Goal: Complete application form

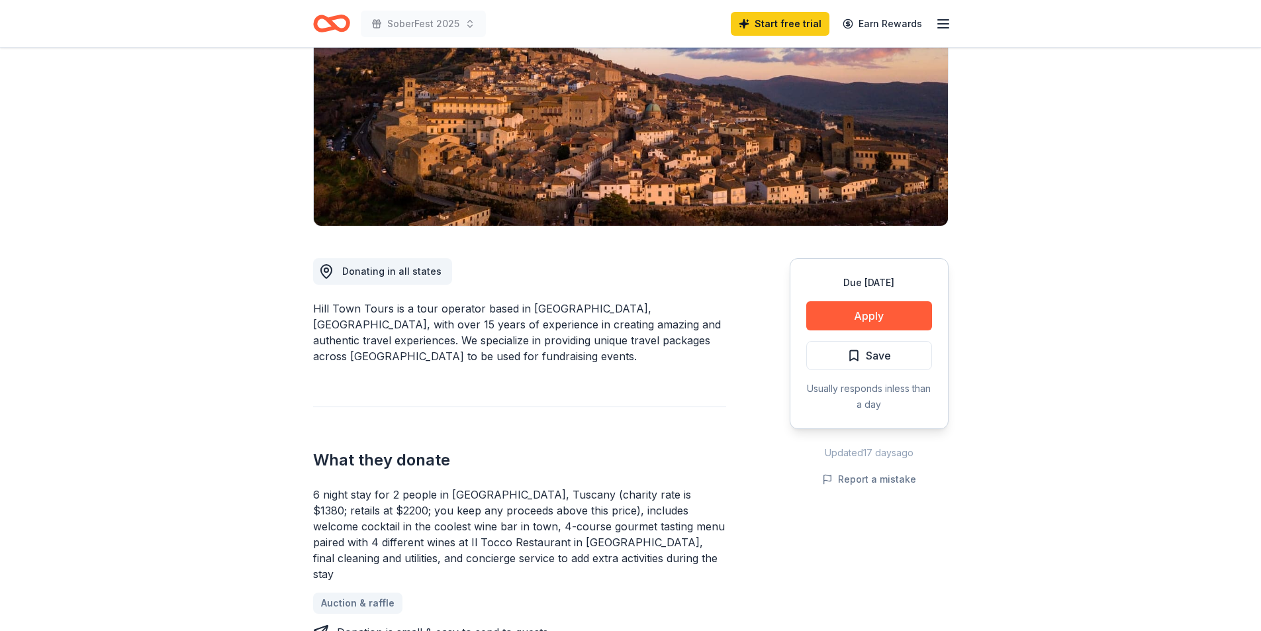
scroll to position [199, 0]
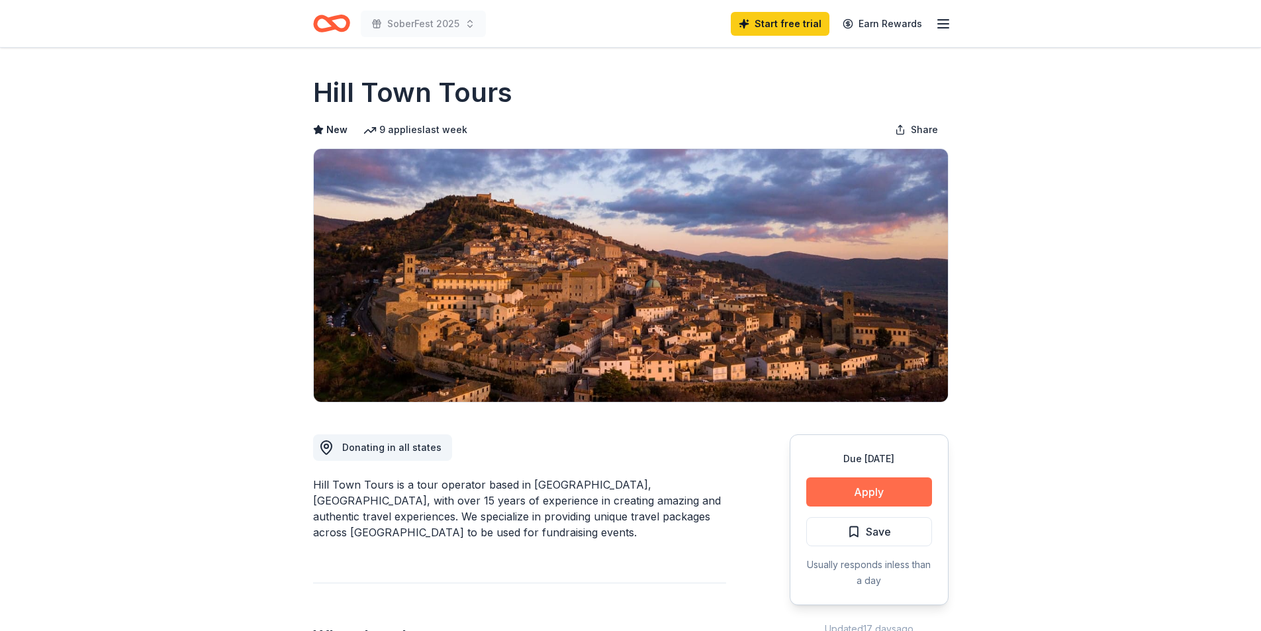
click at [854, 494] on button "Apply" at bounding box center [869, 491] width 126 height 29
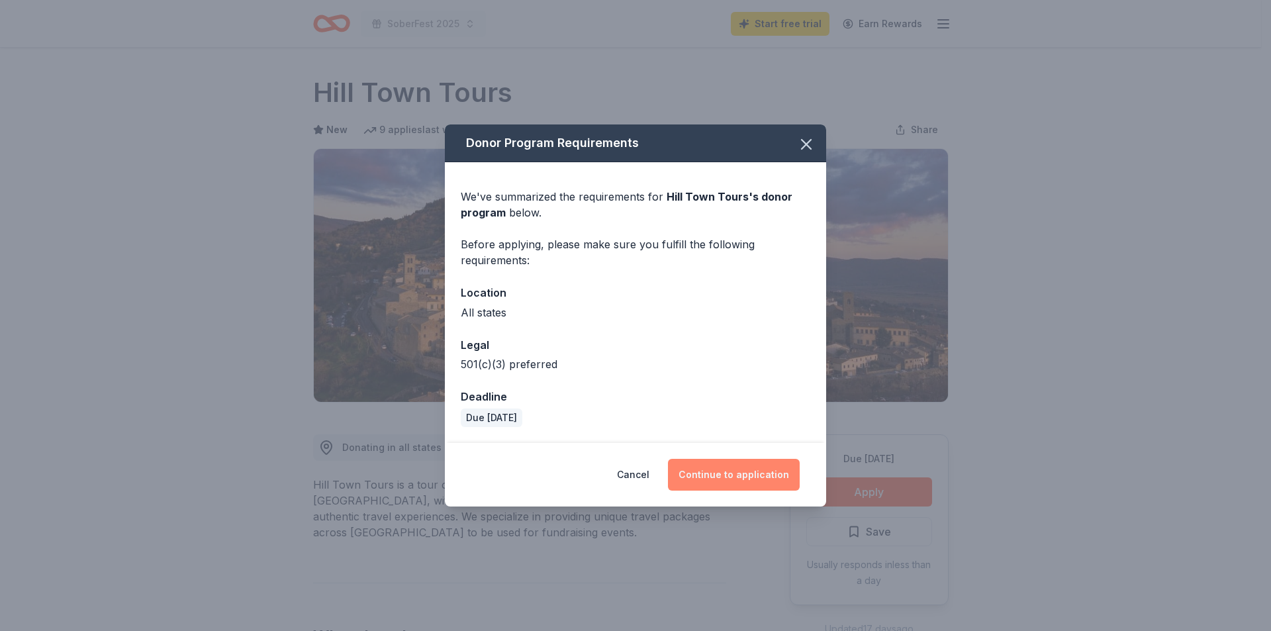
click at [723, 472] on button "Continue to application" at bounding box center [734, 475] width 132 height 32
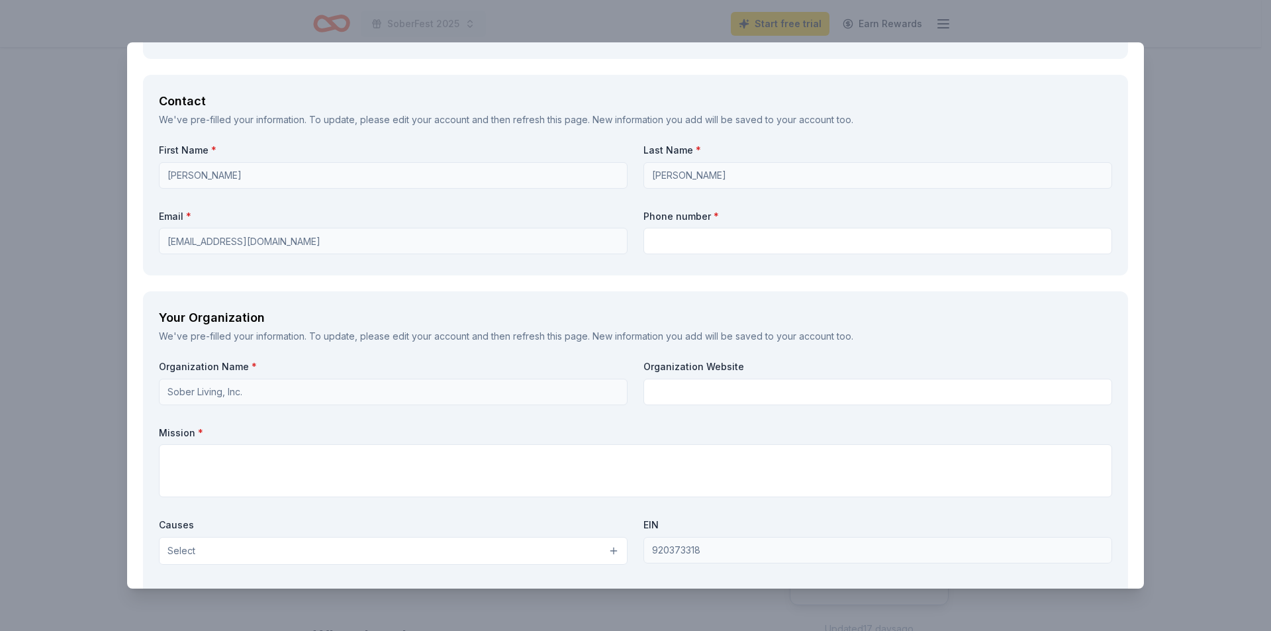
scroll to position [1068, 0]
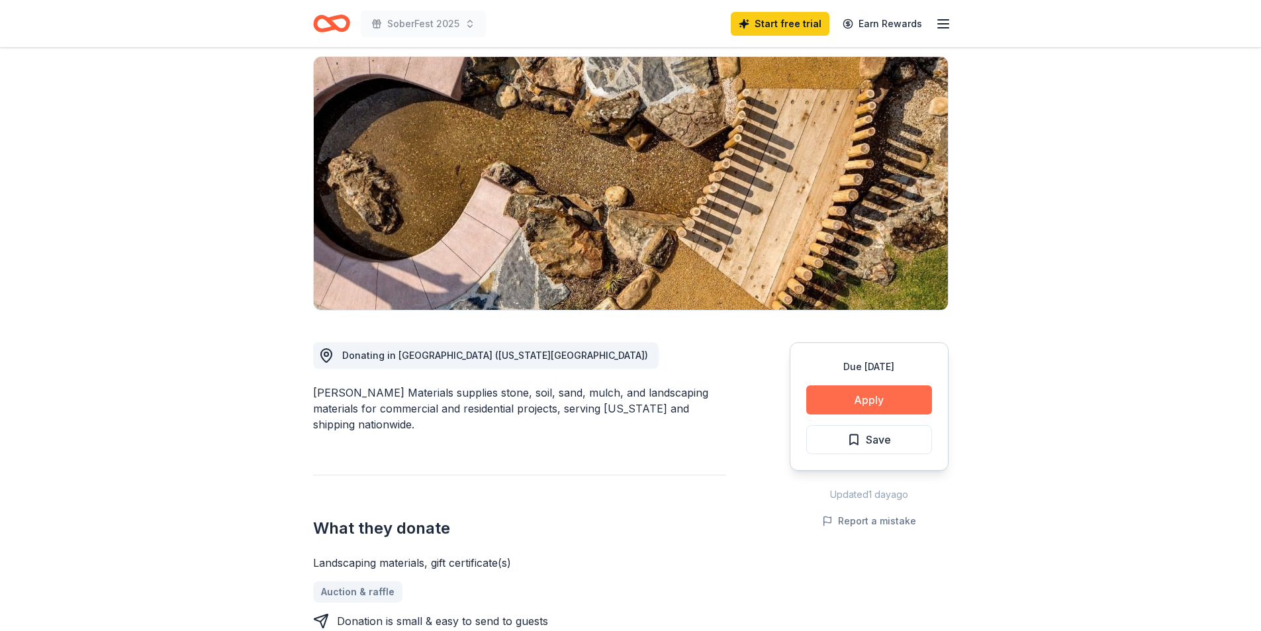
scroll to position [132, 0]
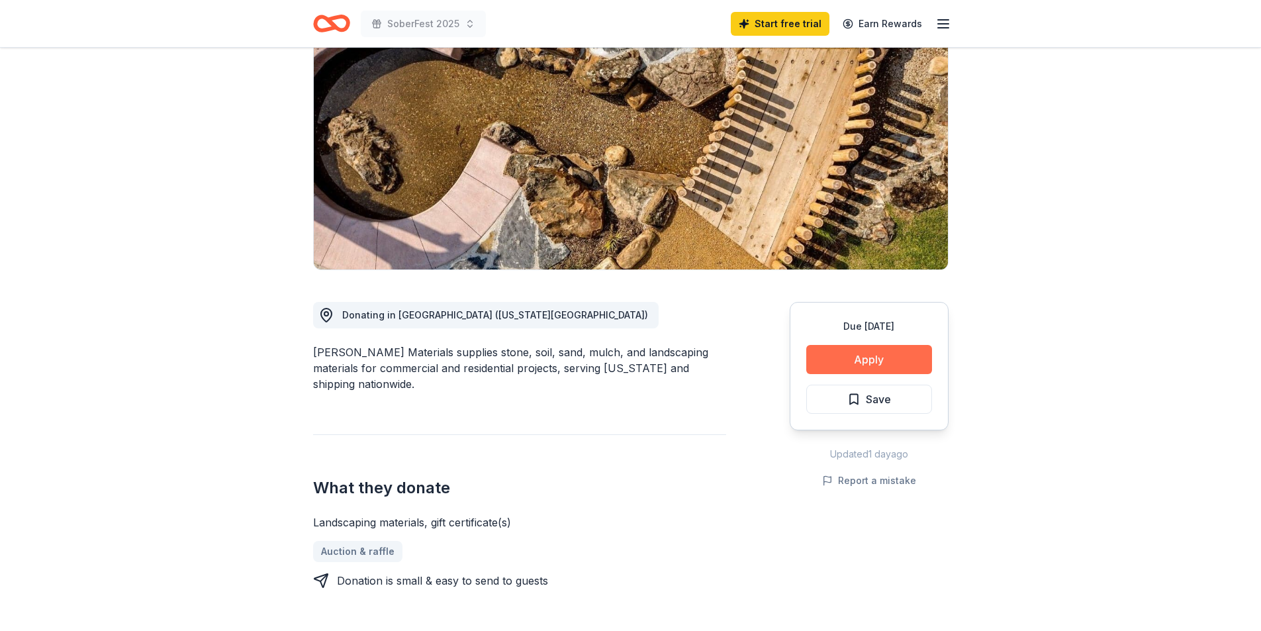
click at [845, 359] on button "Apply" at bounding box center [869, 359] width 126 height 29
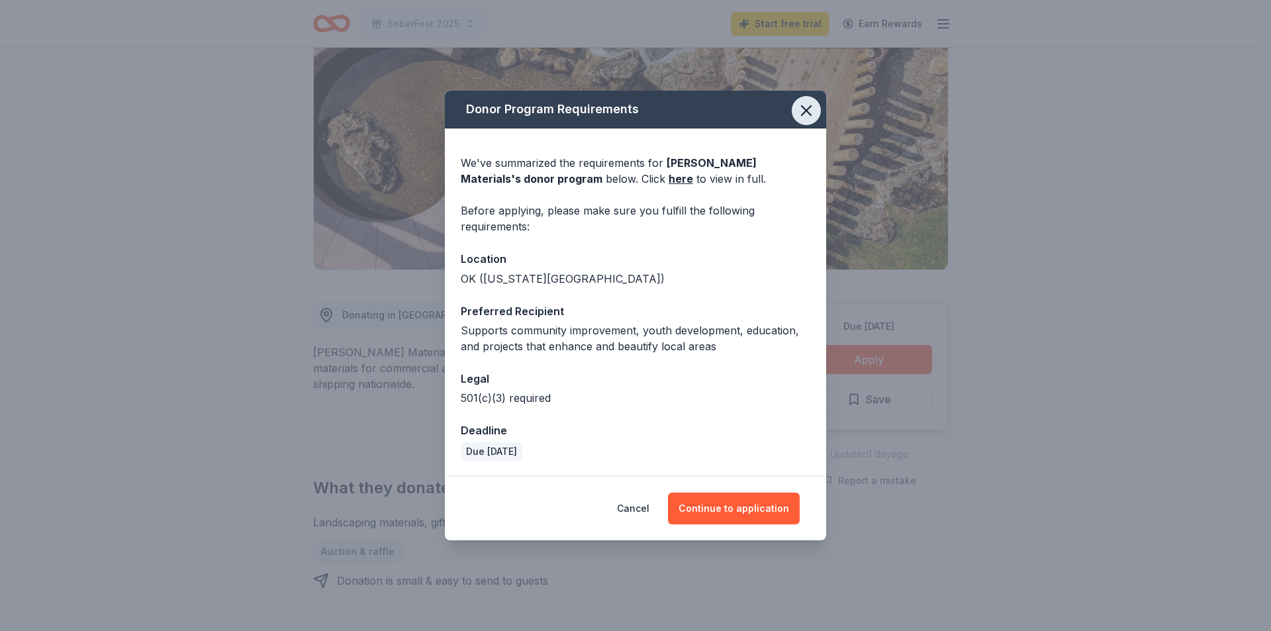
click at [801, 112] on icon "button" at bounding box center [806, 110] width 19 height 19
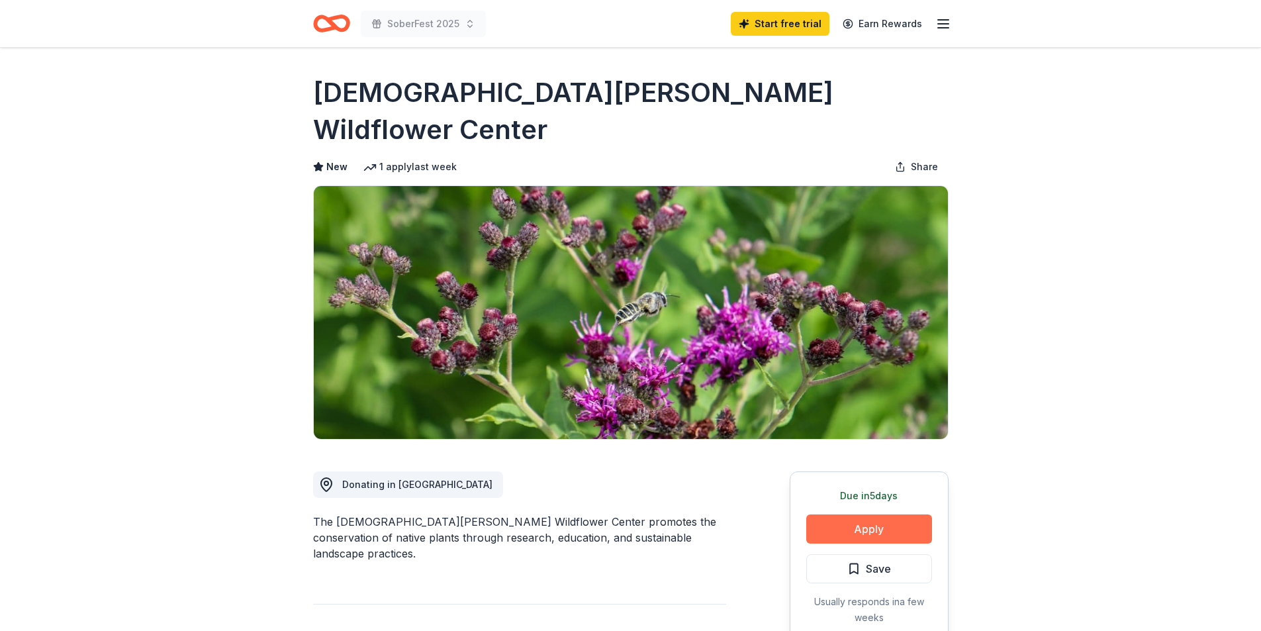
click at [893, 514] on button "Apply" at bounding box center [869, 528] width 126 height 29
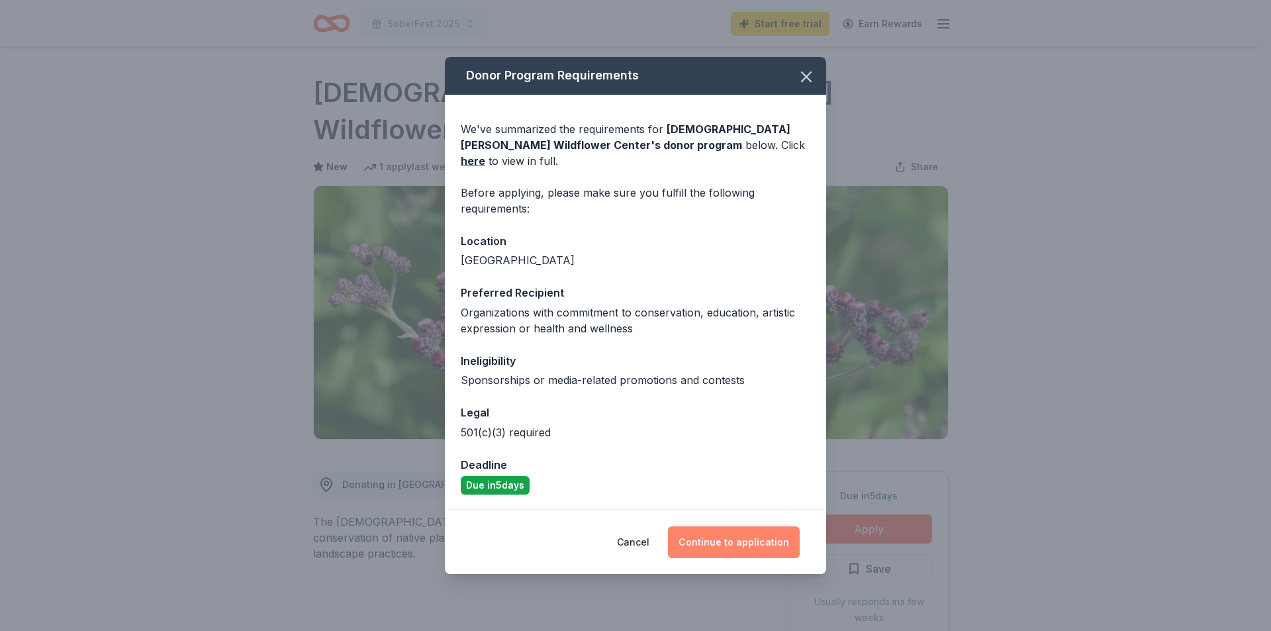
click at [749, 533] on button "Continue to application" at bounding box center [734, 542] width 132 height 32
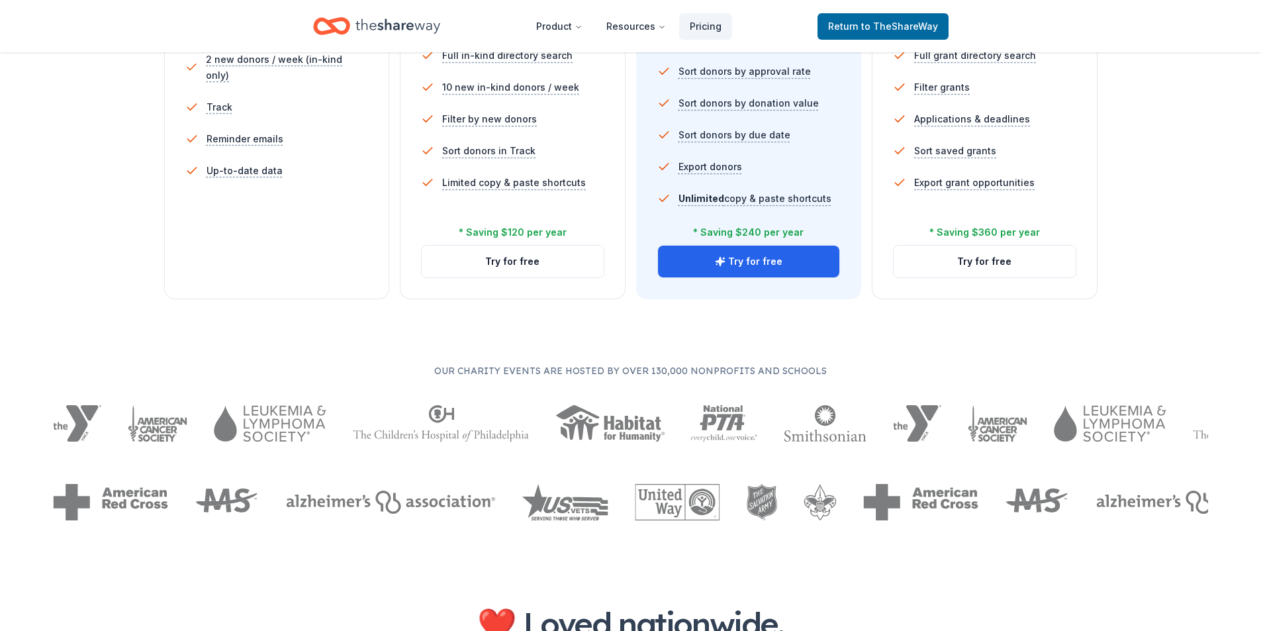
scroll to position [529, 0]
